Goal: Transaction & Acquisition: Obtain resource

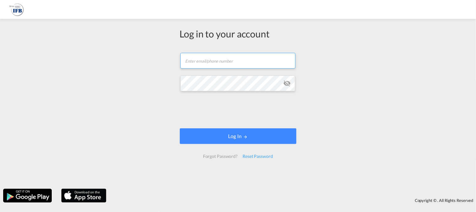
type input "[EMAIL_ADDRESS][DOMAIN_NAME]"
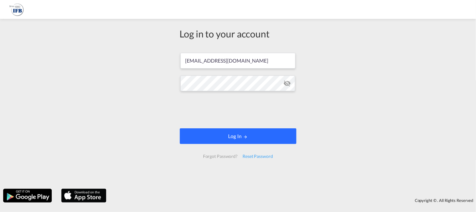
click at [241, 138] on button "Log In" at bounding box center [238, 136] width 117 height 16
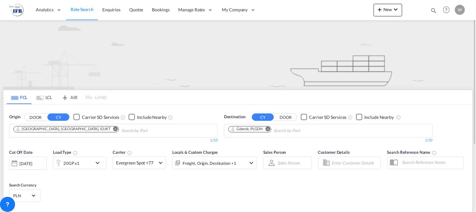
click at [113, 127] on md-icon "Remove" at bounding box center [115, 128] width 5 height 5
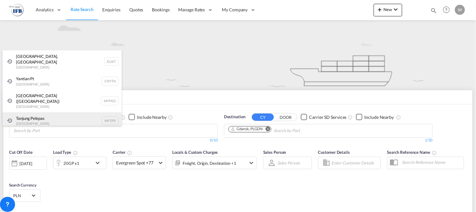
paste input "[GEOGRAPHIC_DATA]"
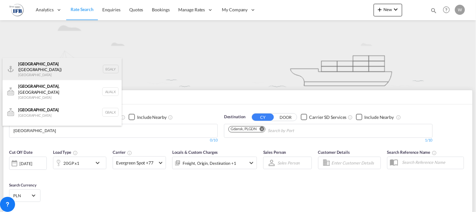
type input "[GEOGRAPHIC_DATA]"
click at [46, 74] on div "Alexandria ([GEOGRAPHIC_DATA]) [GEOGRAPHIC_DATA] EGALY" at bounding box center [62, 69] width 119 height 23
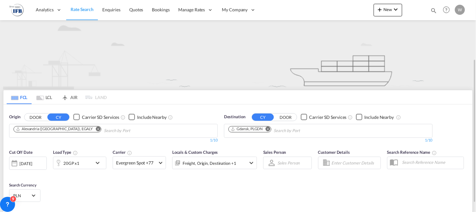
scroll to position [35, 0]
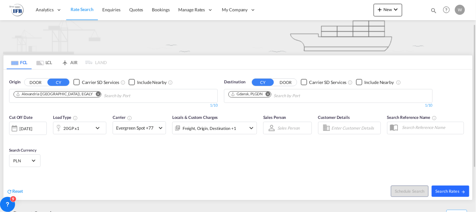
click at [429, 190] on button "Search Rates" at bounding box center [451, 190] width 38 height 11
type input "EGALY to PLGDN / [DATE]"
